Goal: Task Accomplishment & Management: Use online tool/utility

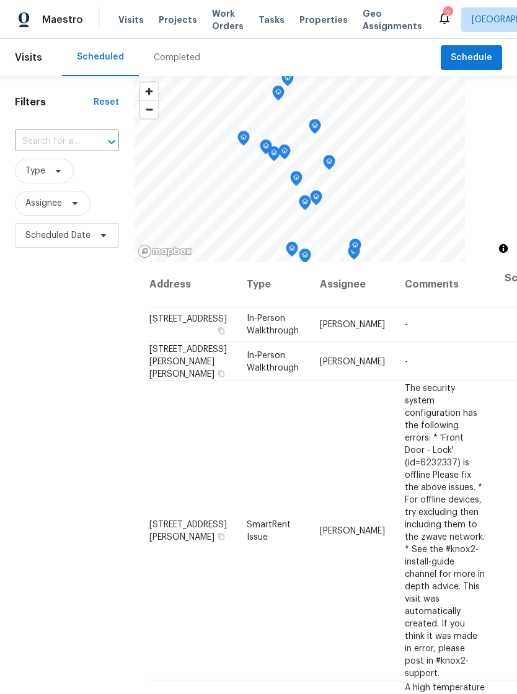
click at [304, 19] on span "Properties" at bounding box center [323, 20] width 48 height 12
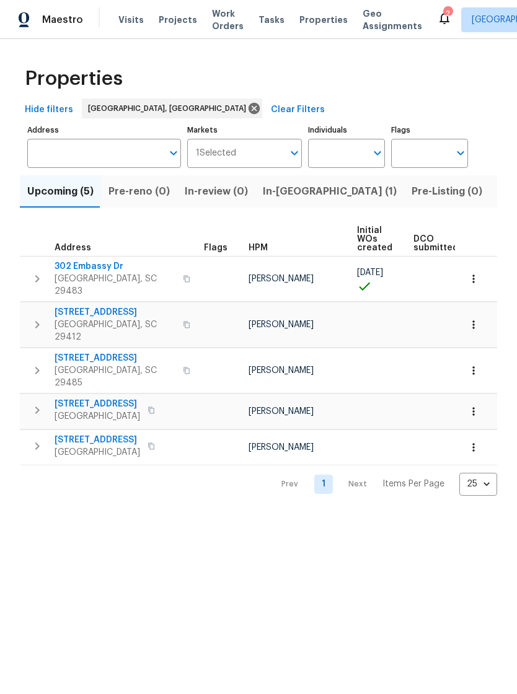
click at [437, 20] on icon at bounding box center [444, 18] width 15 height 15
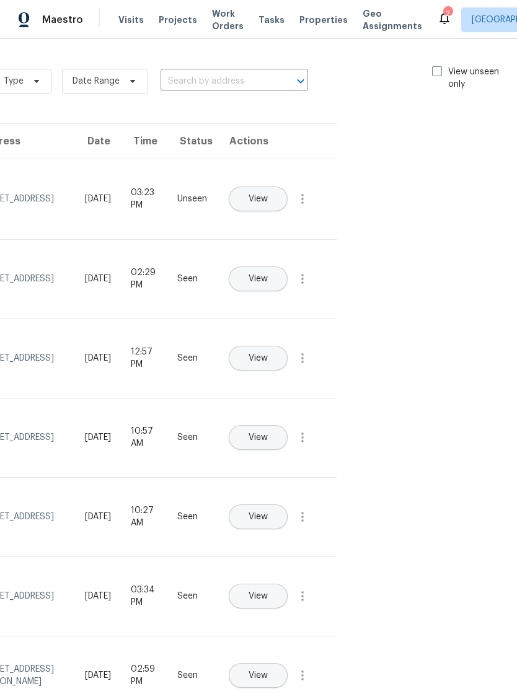
scroll to position [0, 139]
click at [436, 77] on label "View unseen only" at bounding box center [476, 78] width 86 height 25
click at [436, 74] on input "View unseen only" at bounding box center [437, 70] width 8 height 8
checkbox input "true"
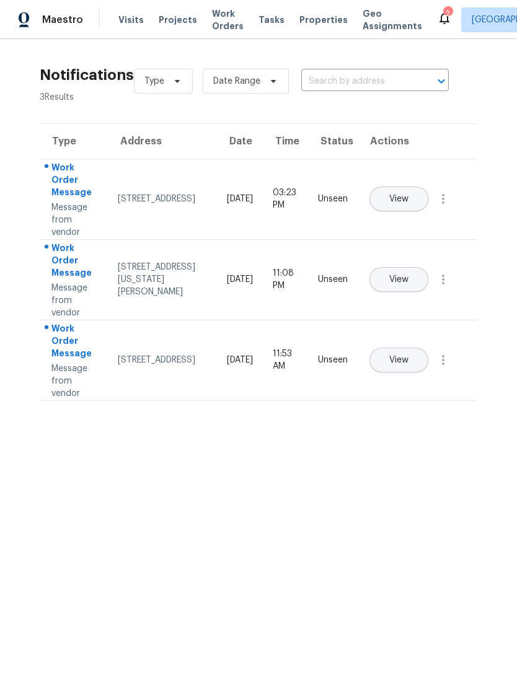
scroll to position [0, 0]
click at [220, 16] on span "Work Orders" at bounding box center [228, 19] width 32 height 25
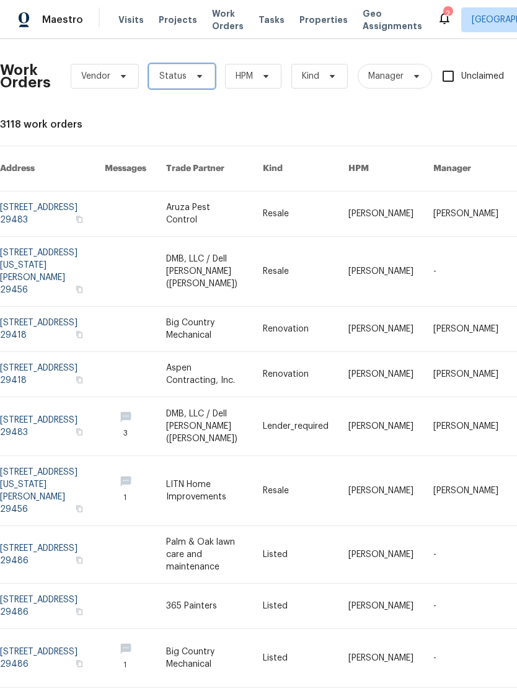
click at [195, 77] on icon at bounding box center [200, 76] width 10 height 10
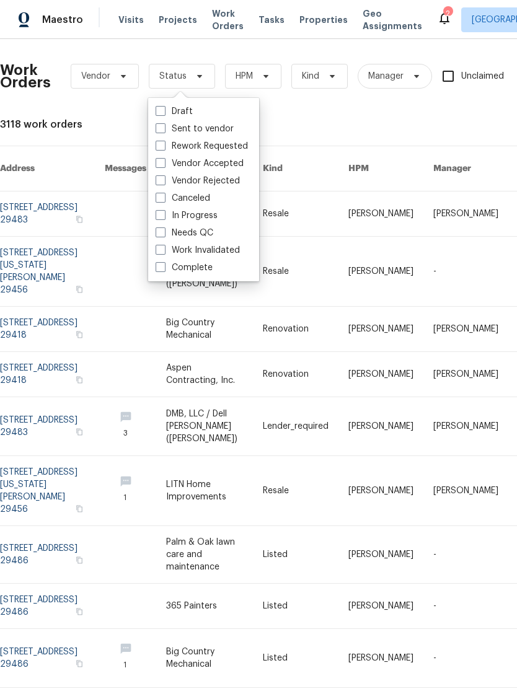
click at [164, 232] on span at bounding box center [161, 232] width 10 height 10
click at [164, 232] on input "Needs QC" at bounding box center [160, 231] width 8 height 8
checkbox input "true"
